Goal: Find specific page/section: Find specific page/section

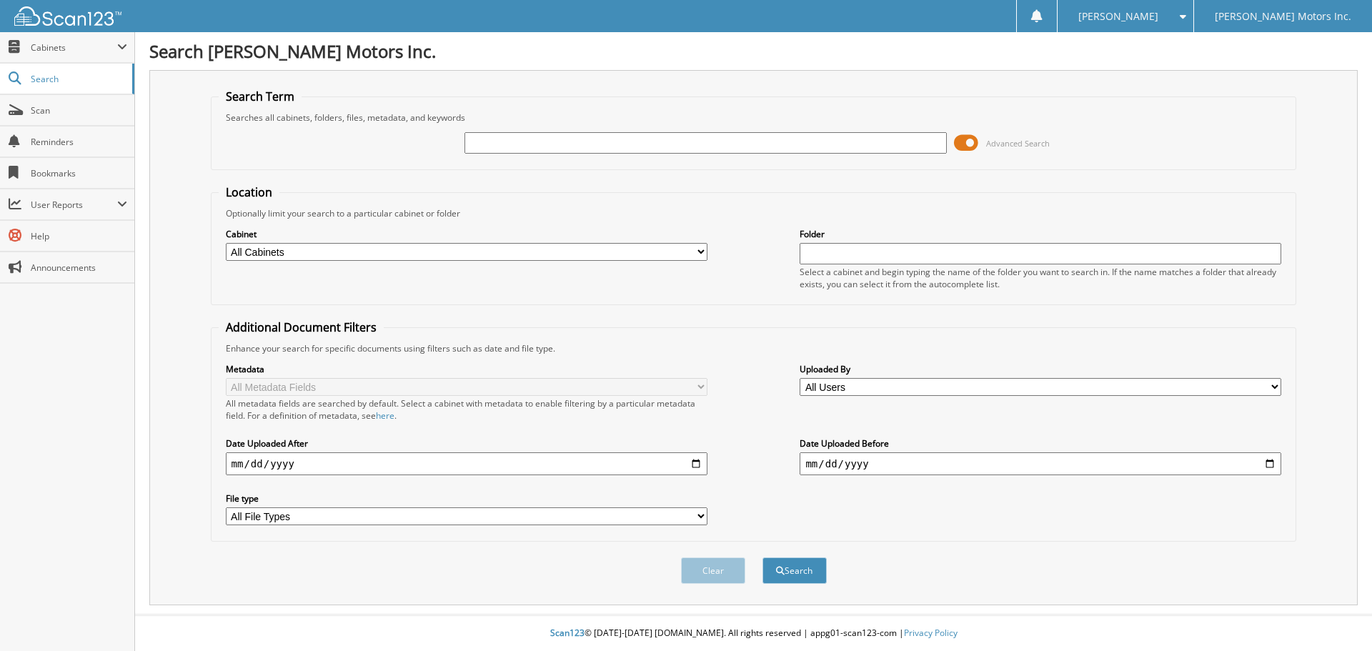
click at [702, 138] on input "text" at bounding box center [706, 142] width 482 height 21
type input "50386"
click at [763, 558] on button "Search" at bounding box center [795, 571] width 64 height 26
type input "0"
type input "50387"
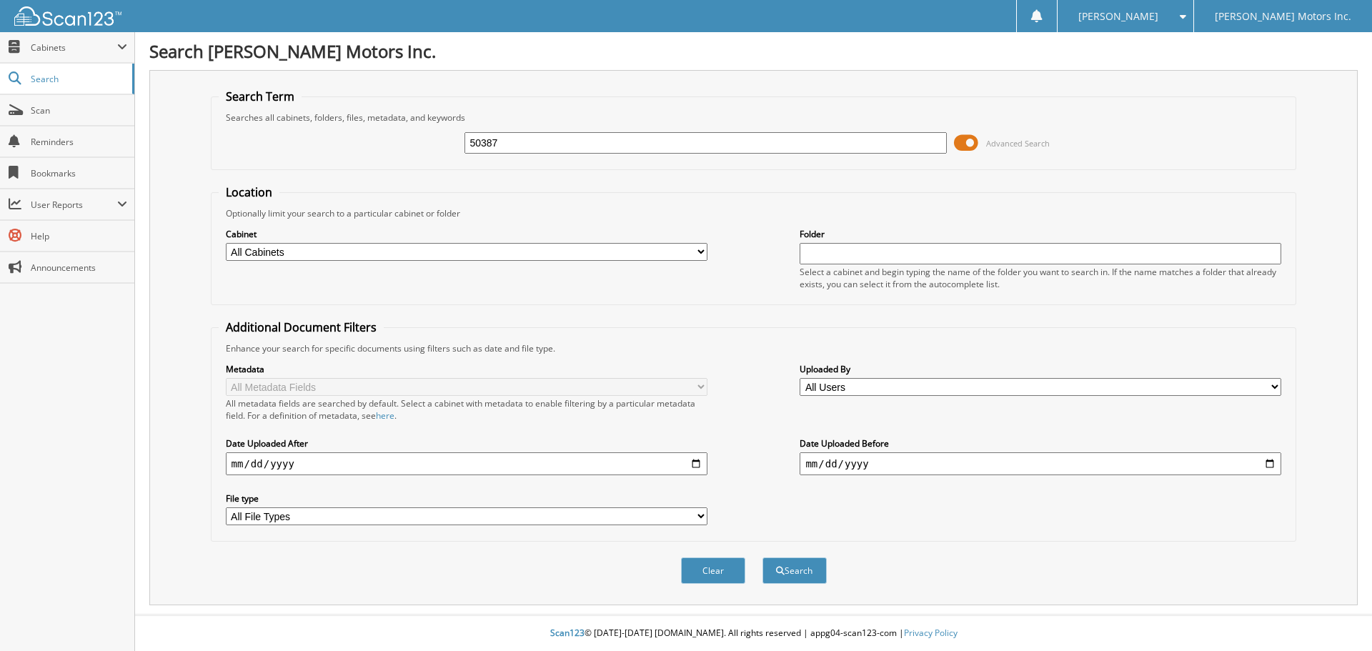
click at [763, 558] on button "Search" at bounding box center [795, 571] width 64 height 26
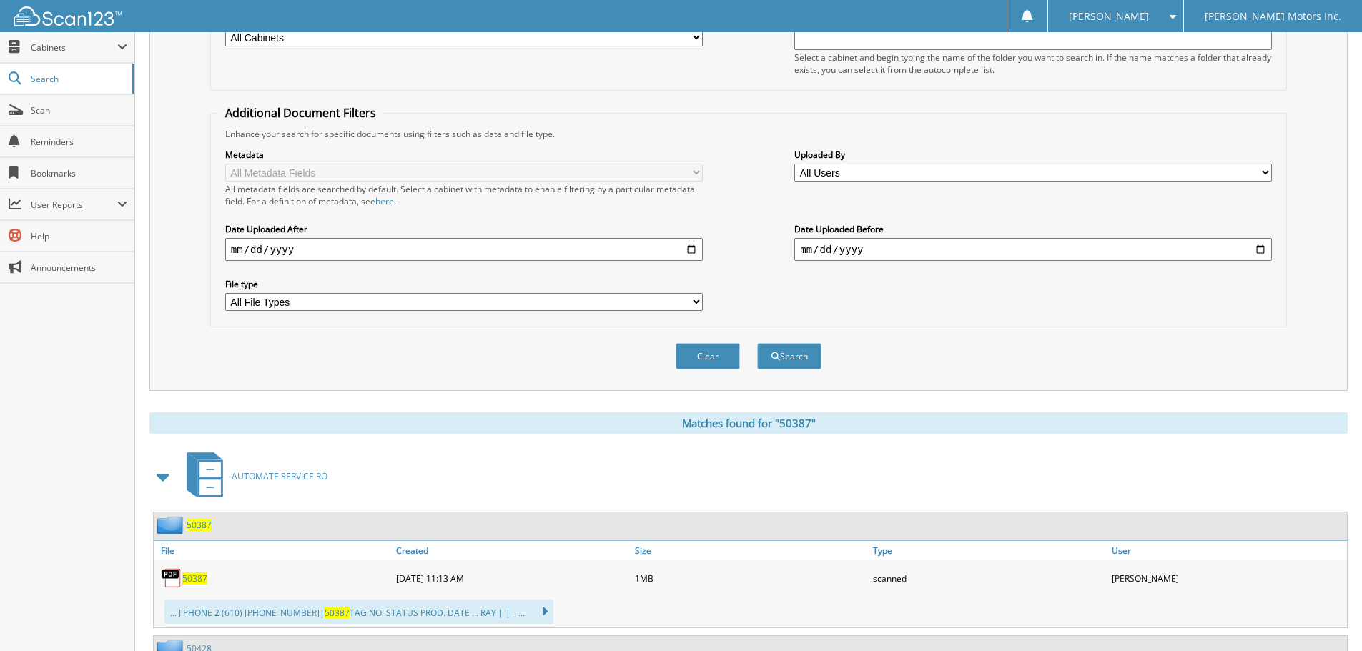
scroll to position [429, 0]
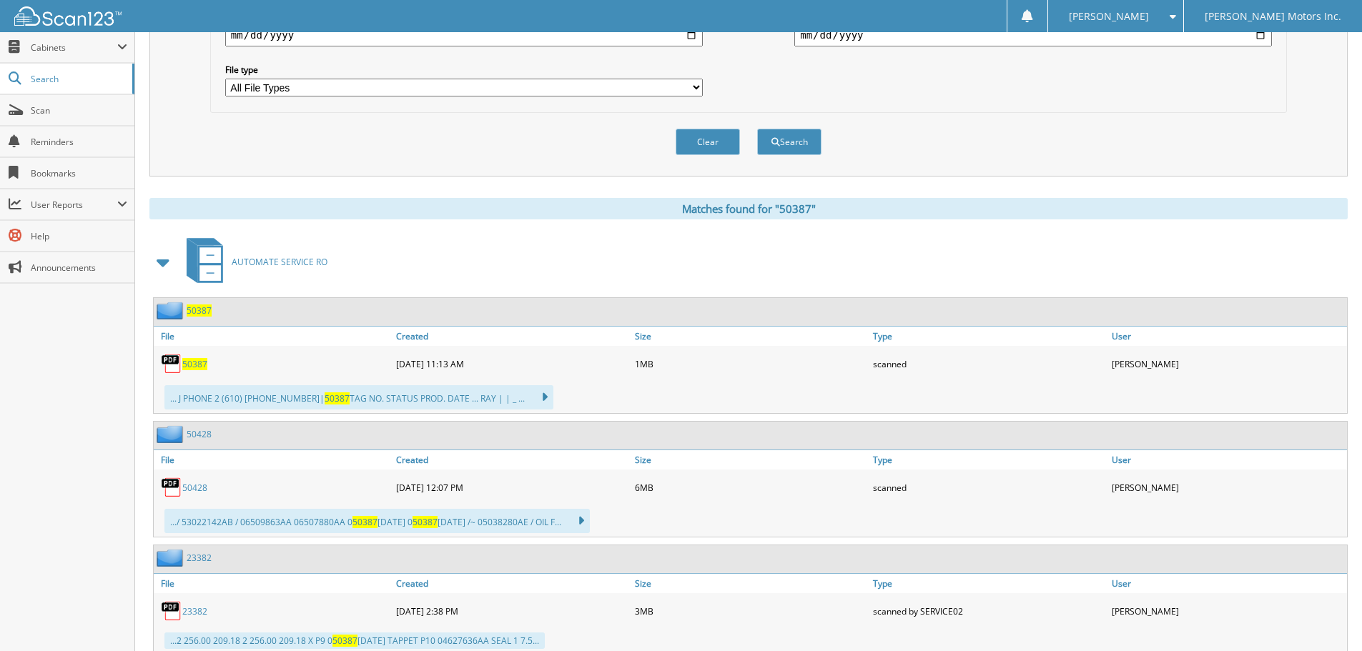
click at [204, 315] on span "50387" at bounding box center [199, 310] width 25 height 12
